Goal: Transaction & Acquisition: Obtain resource

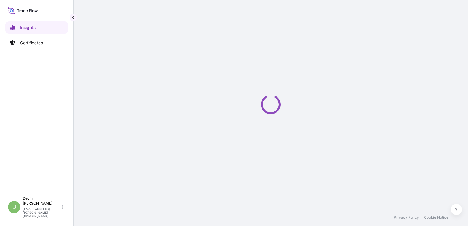
select select "2025"
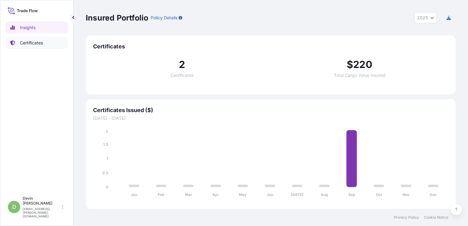
click at [38, 45] on p "Certificates" at bounding box center [31, 43] width 23 height 6
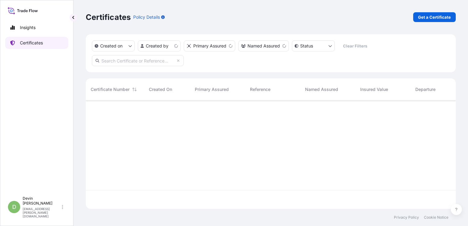
scroll to position [107, 365]
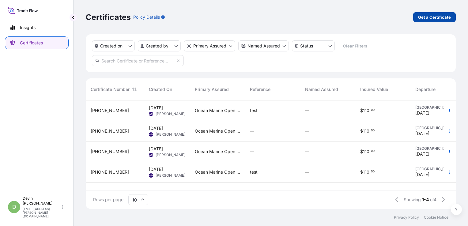
click at [432, 19] on p "Get a Certificate" at bounding box center [434, 17] width 33 height 6
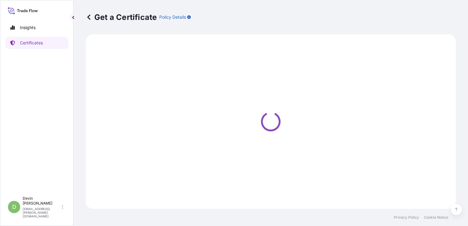
select select "Sea Vessel"
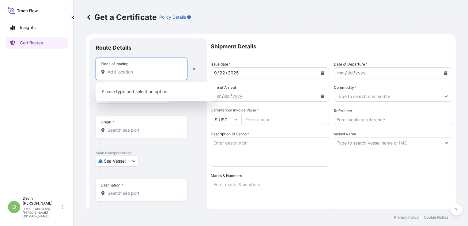
click at [165, 70] on input "Place of loading" at bounding box center [144, 72] width 72 height 6
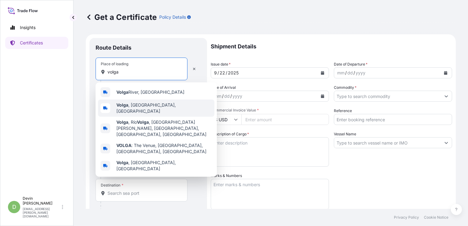
click at [153, 101] on div "[GEOGRAPHIC_DATA] , [GEOGRAPHIC_DATA], [GEOGRAPHIC_DATA]" at bounding box center [156, 108] width 116 height 17
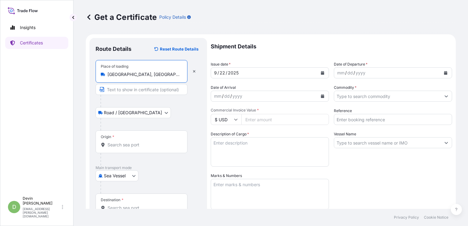
type input "[GEOGRAPHIC_DATA], [GEOGRAPHIC_DATA], [GEOGRAPHIC_DATA]"
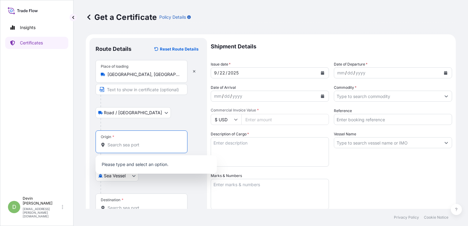
click at [151, 143] on input "Origin *" at bounding box center [144, 145] width 72 height 6
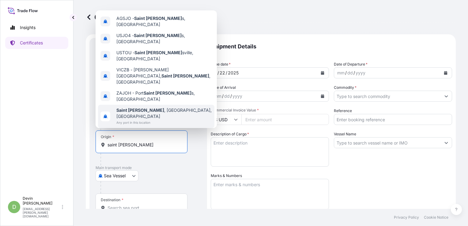
click at [138, 107] on span "[GEOGRAPHIC_DATA] , [GEOGRAPHIC_DATA], [GEOGRAPHIC_DATA]" at bounding box center [164, 113] width 96 height 12
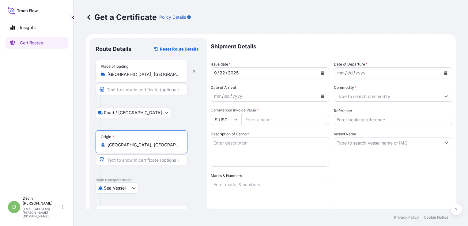
type input "[GEOGRAPHIC_DATA], [GEOGRAPHIC_DATA], [GEOGRAPHIC_DATA]"
